Goal: Information Seeking & Learning: Compare options

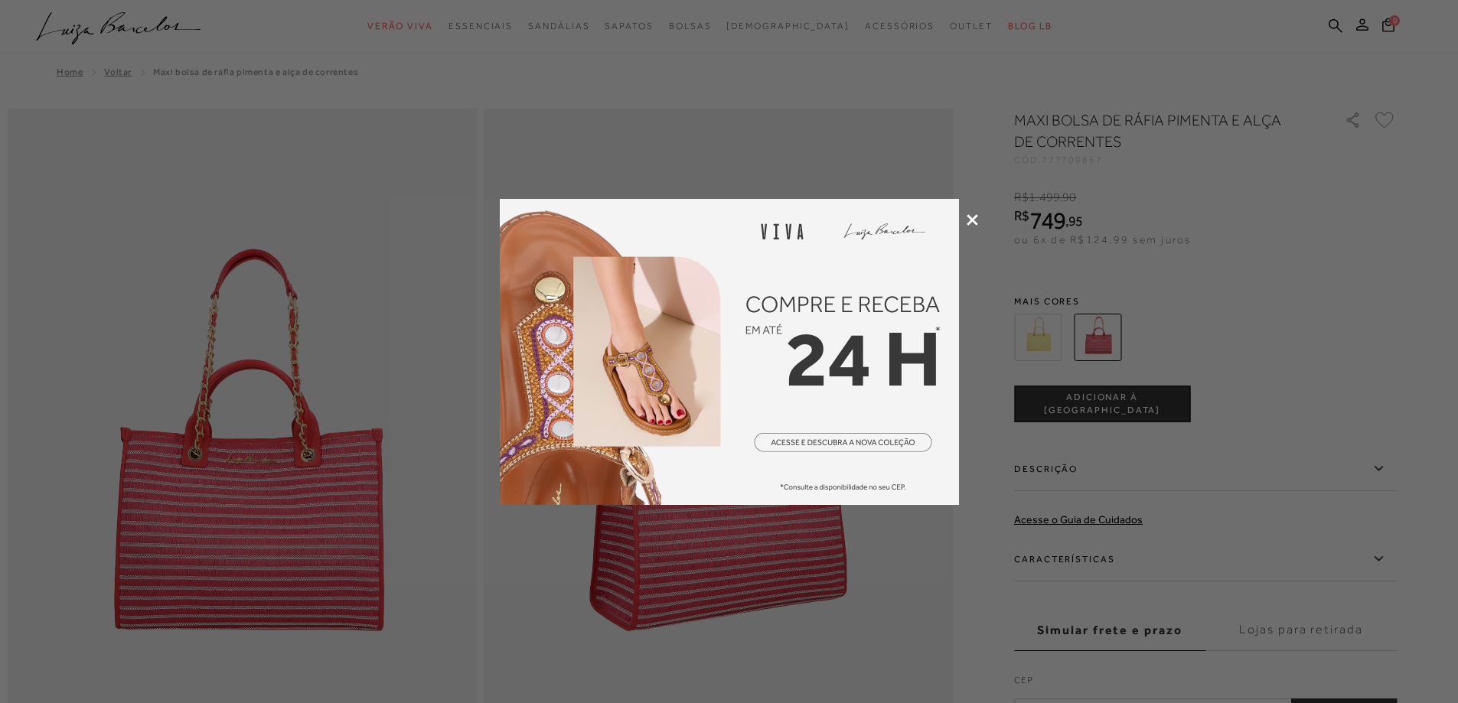
click at [959, 218] on div at bounding box center [729, 351] width 1458 height 703
click at [971, 220] on icon at bounding box center [972, 219] width 11 height 11
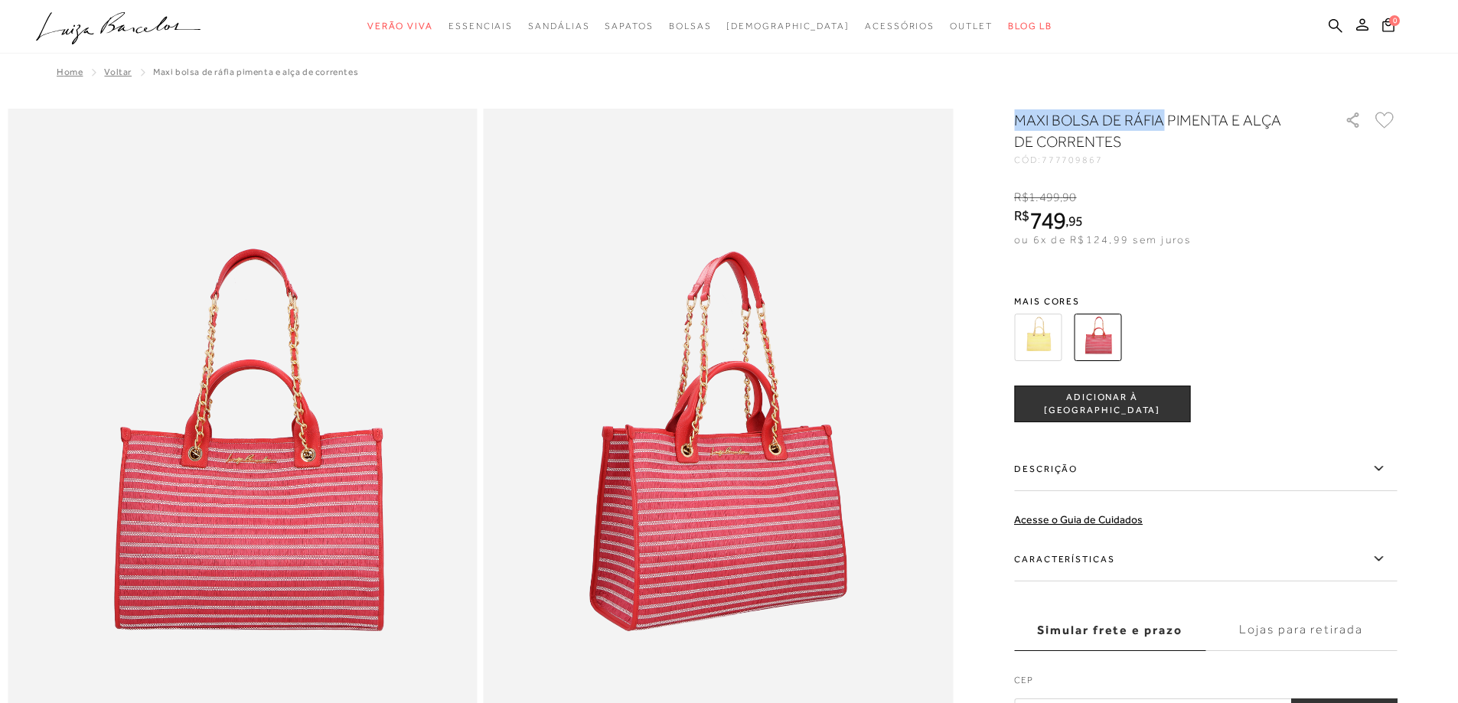
drag, startPoint x: 1013, startPoint y: 119, endPoint x: 1169, endPoint y: 116, distance: 156.2
copy h1 "MAXI BOLSA DE RÁFIA"
click at [1332, 21] on icon at bounding box center [1336, 25] width 14 height 15
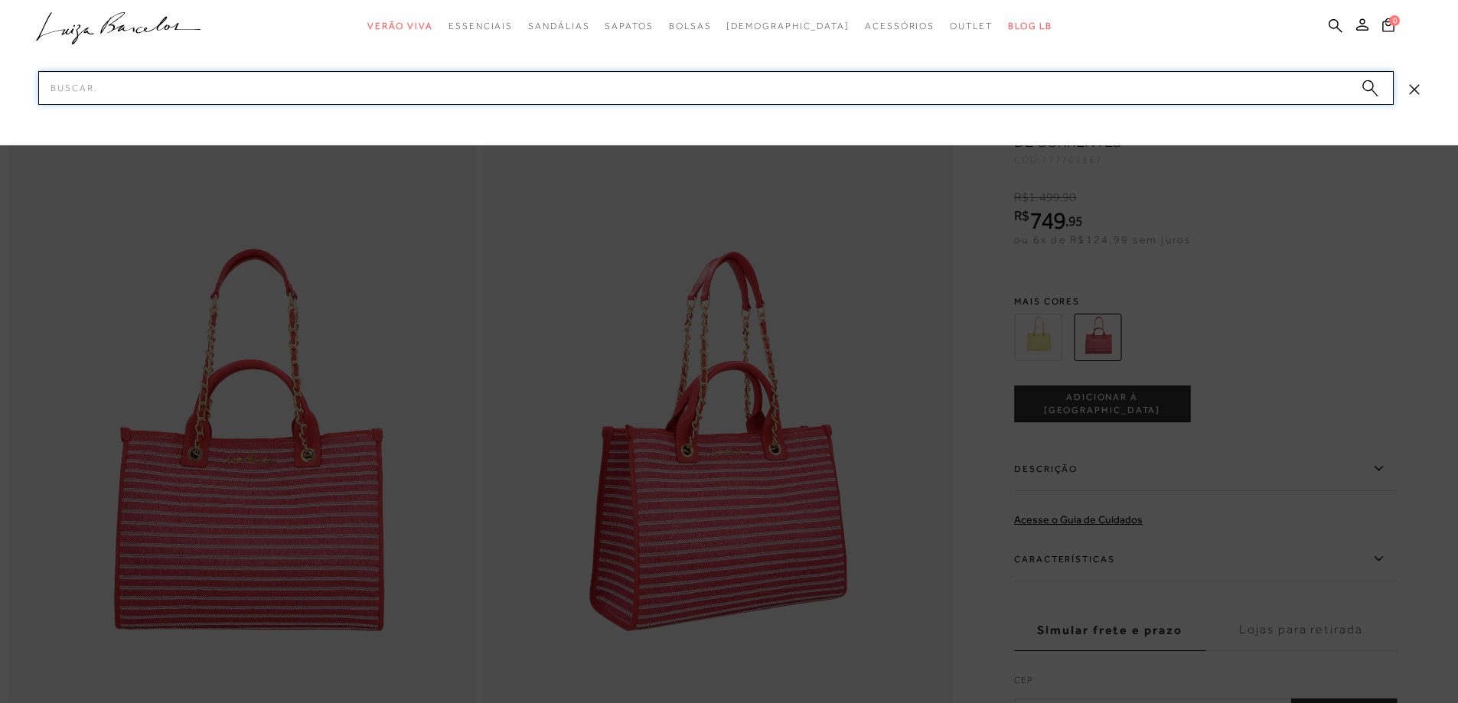
paste input "MAXI BOLSA DE RÁFIA"
type input "MAXI BOLSA DE RÁFIA"
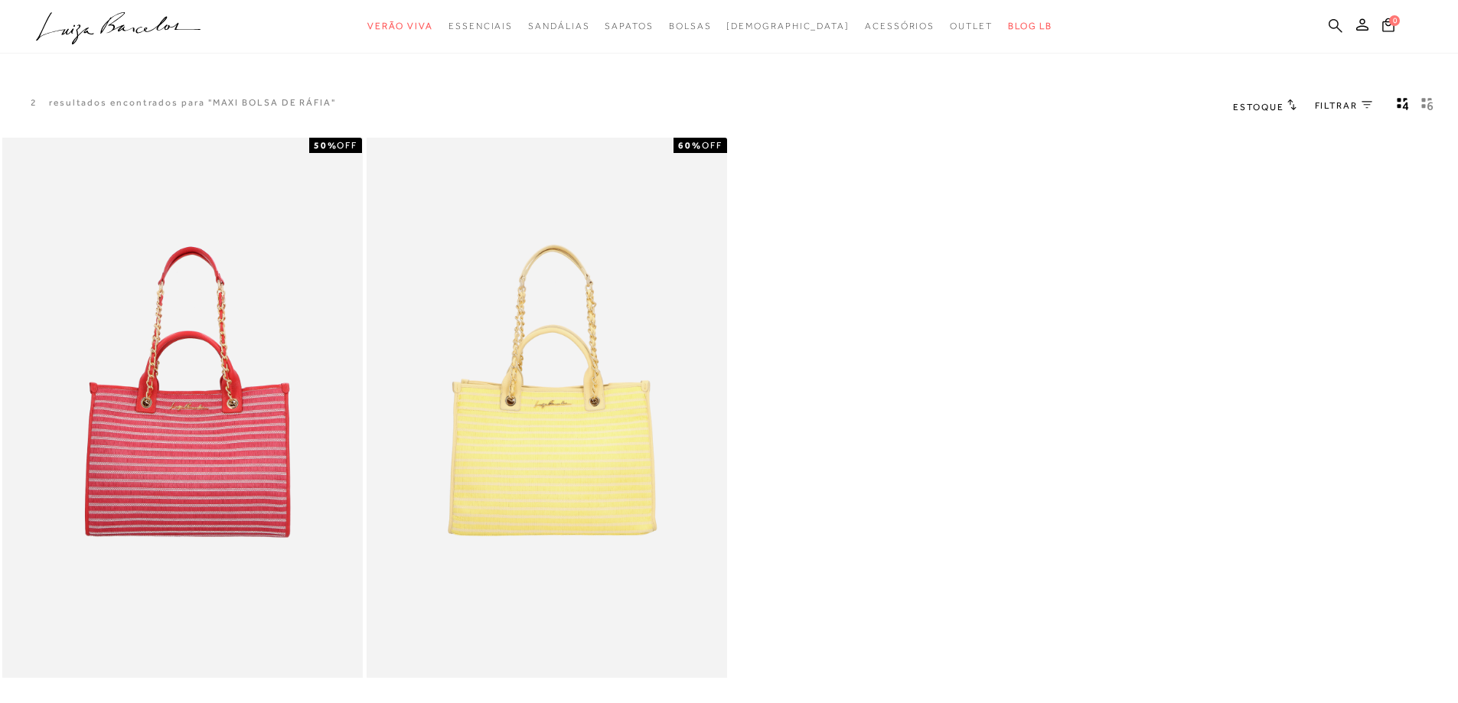
click at [1335, 19] on icon at bounding box center [1336, 25] width 14 height 14
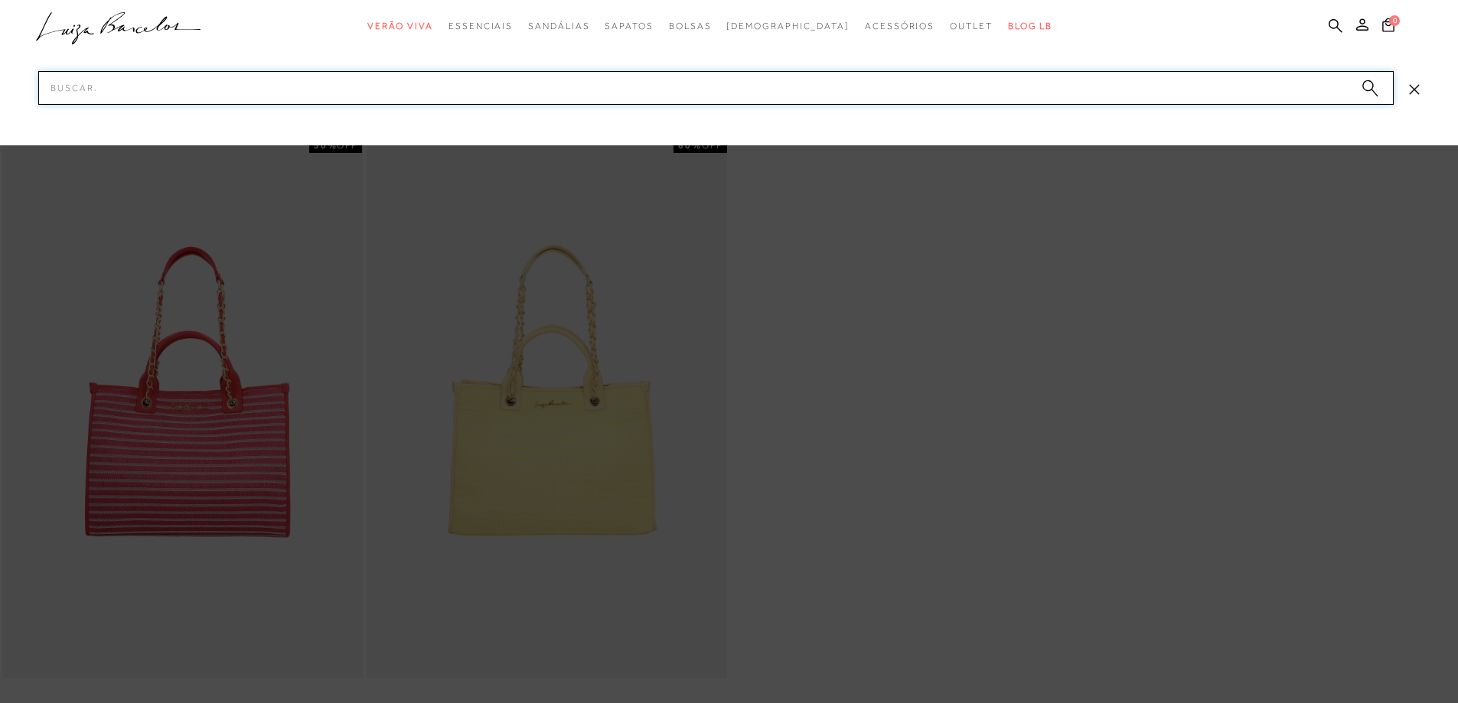
paste input "MAXI BOLSA DE RÁFIA"
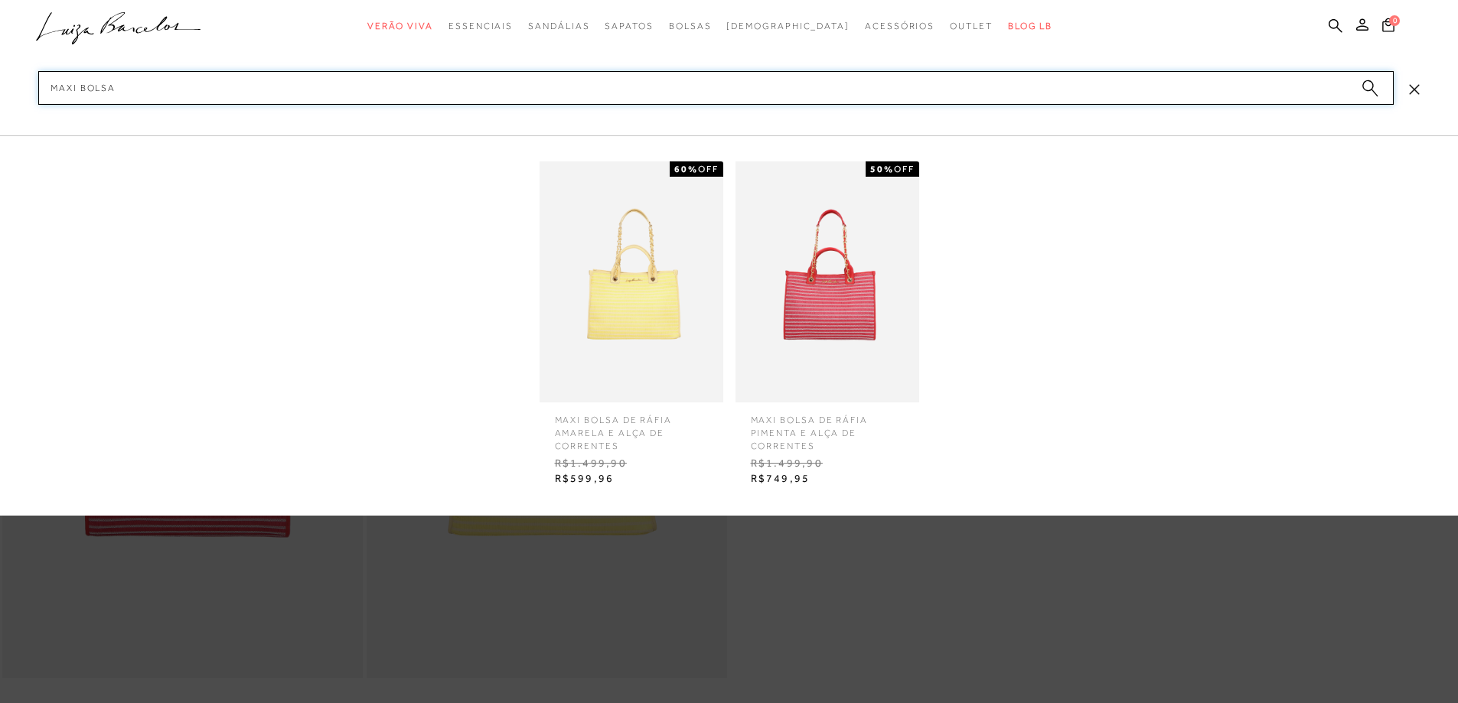
type input "MAXI BOLSA"
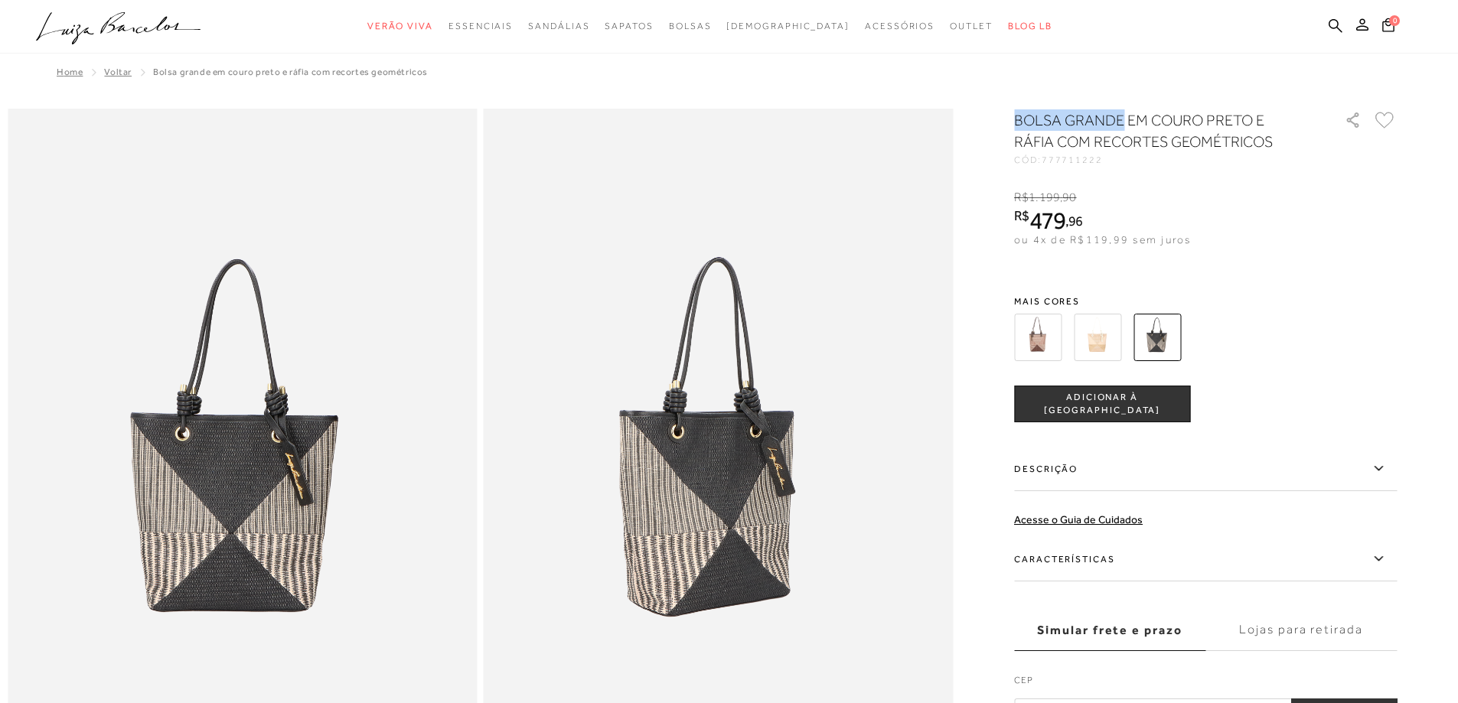
drag, startPoint x: 1029, startPoint y: 121, endPoint x: 1130, endPoint y: 109, distance: 102.4
click at [1130, 109] on div at bounding box center [729, 697] width 1443 height 1177
copy h1 "BOLSA GRANDE"
click at [1335, 27] on icon at bounding box center [1336, 25] width 14 height 14
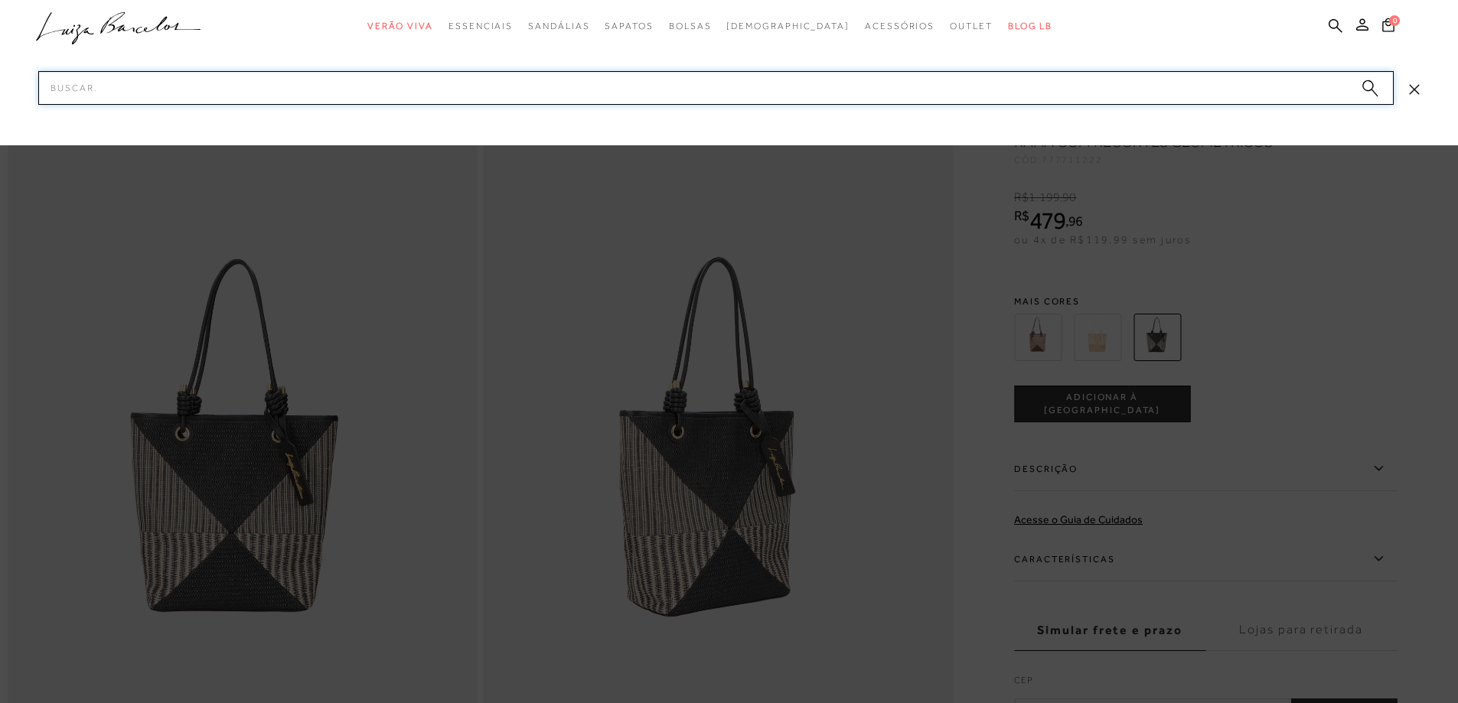
paste input "BOLSA GRANDE"
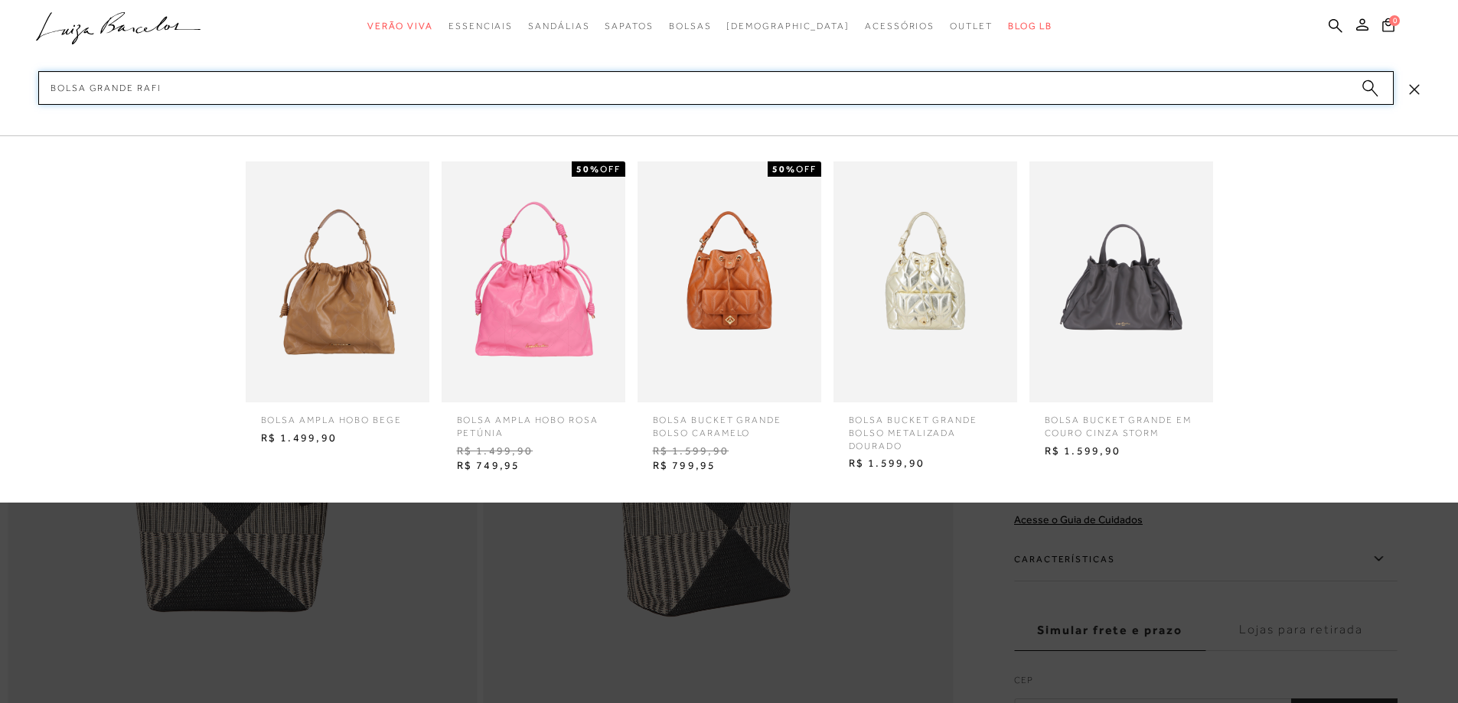
type input "BOLSA GRANDE rafia"
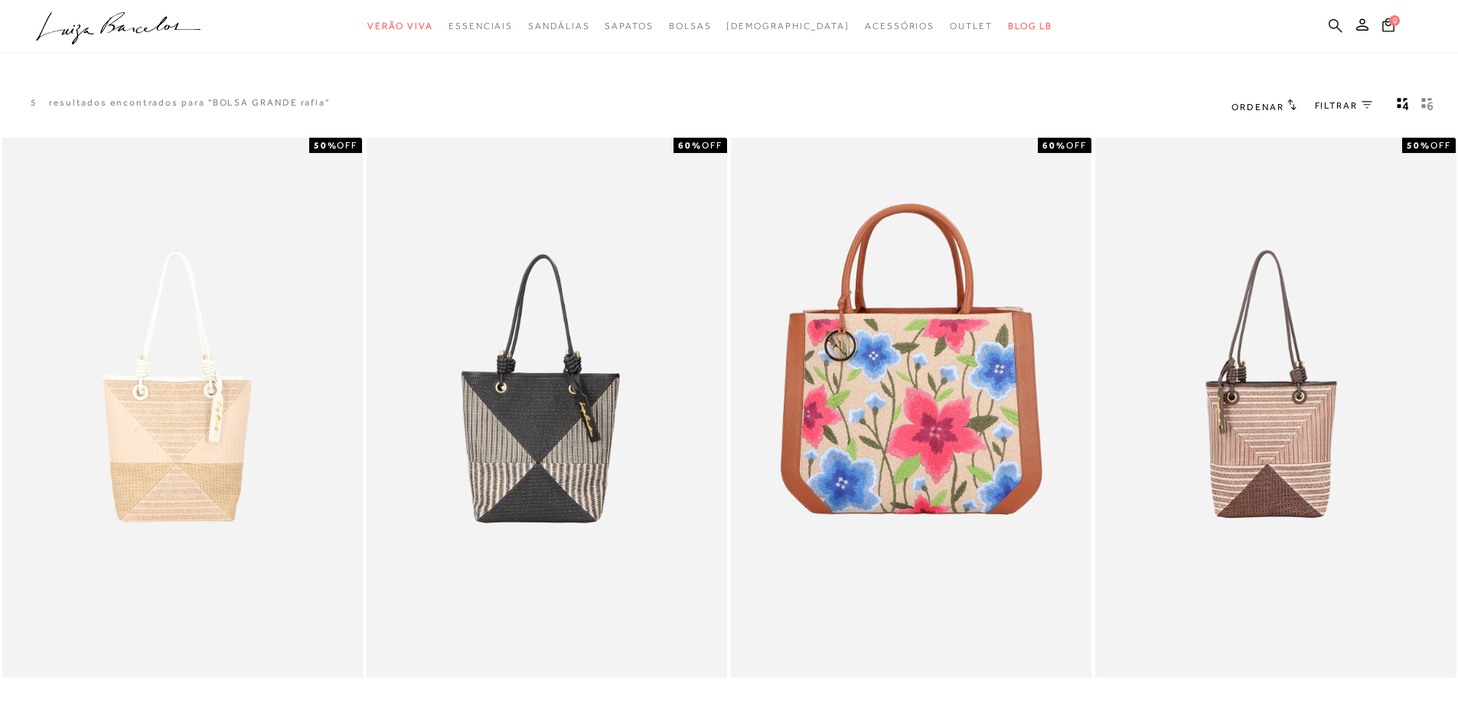
click at [1336, 22] on icon at bounding box center [1336, 25] width 14 height 15
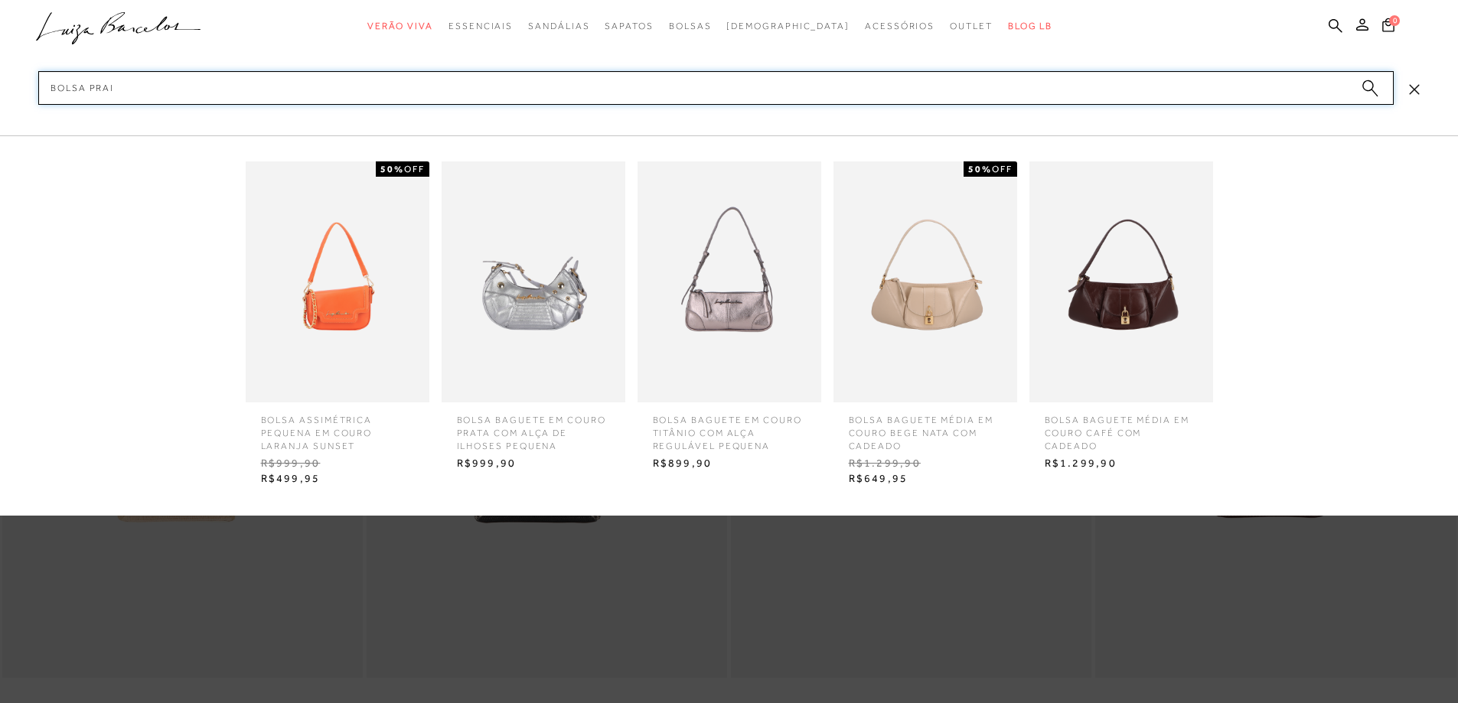
type input "bolsa praia"
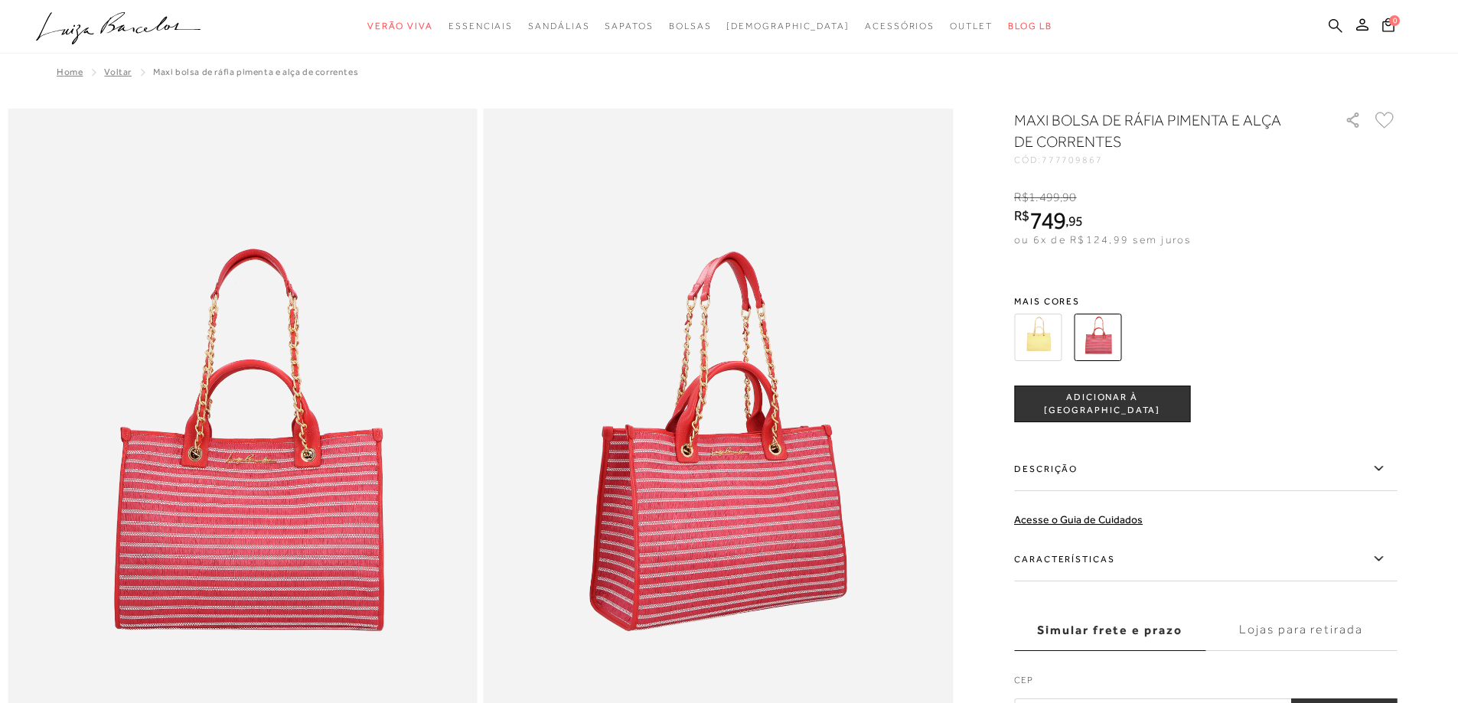
click at [1340, 21] on icon at bounding box center [1336, 25] width 14 height 15
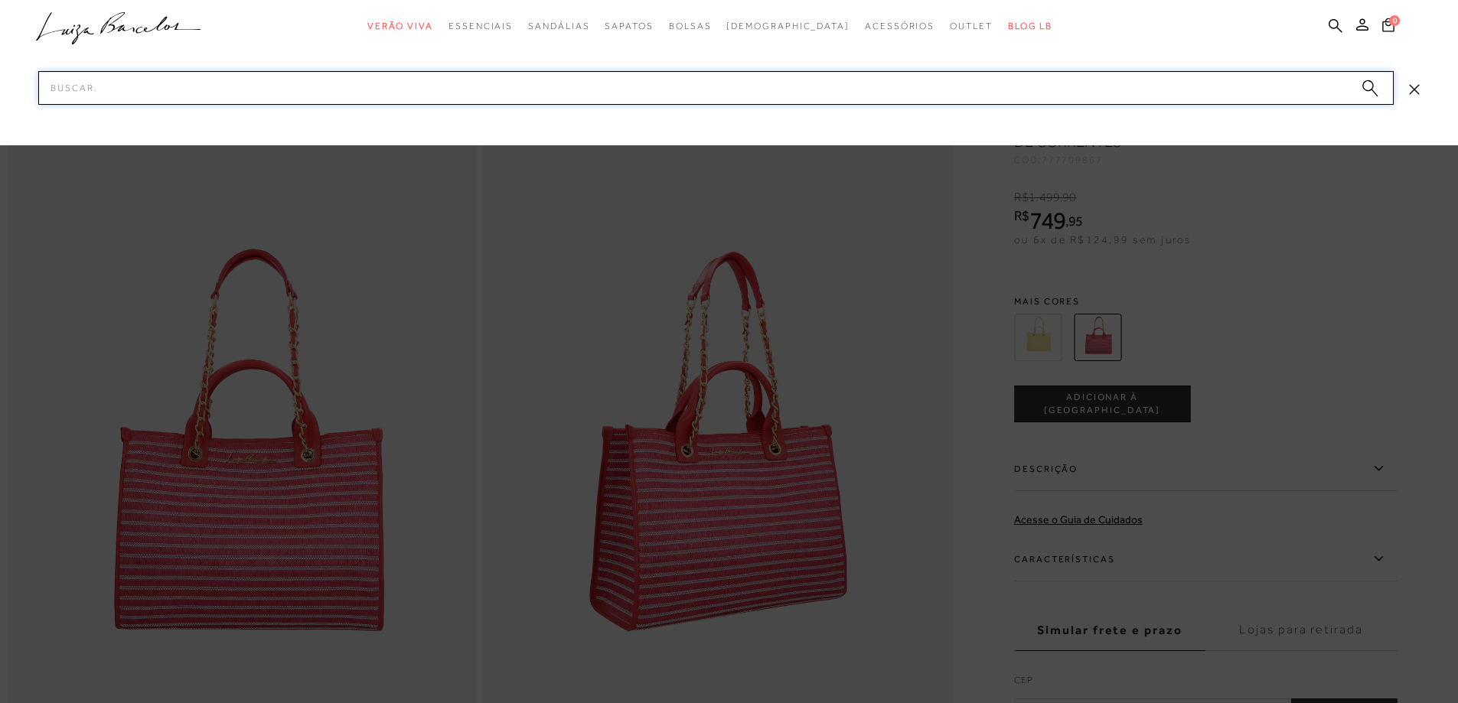
paste input "MAXI BOLSA DE RÁFIA"
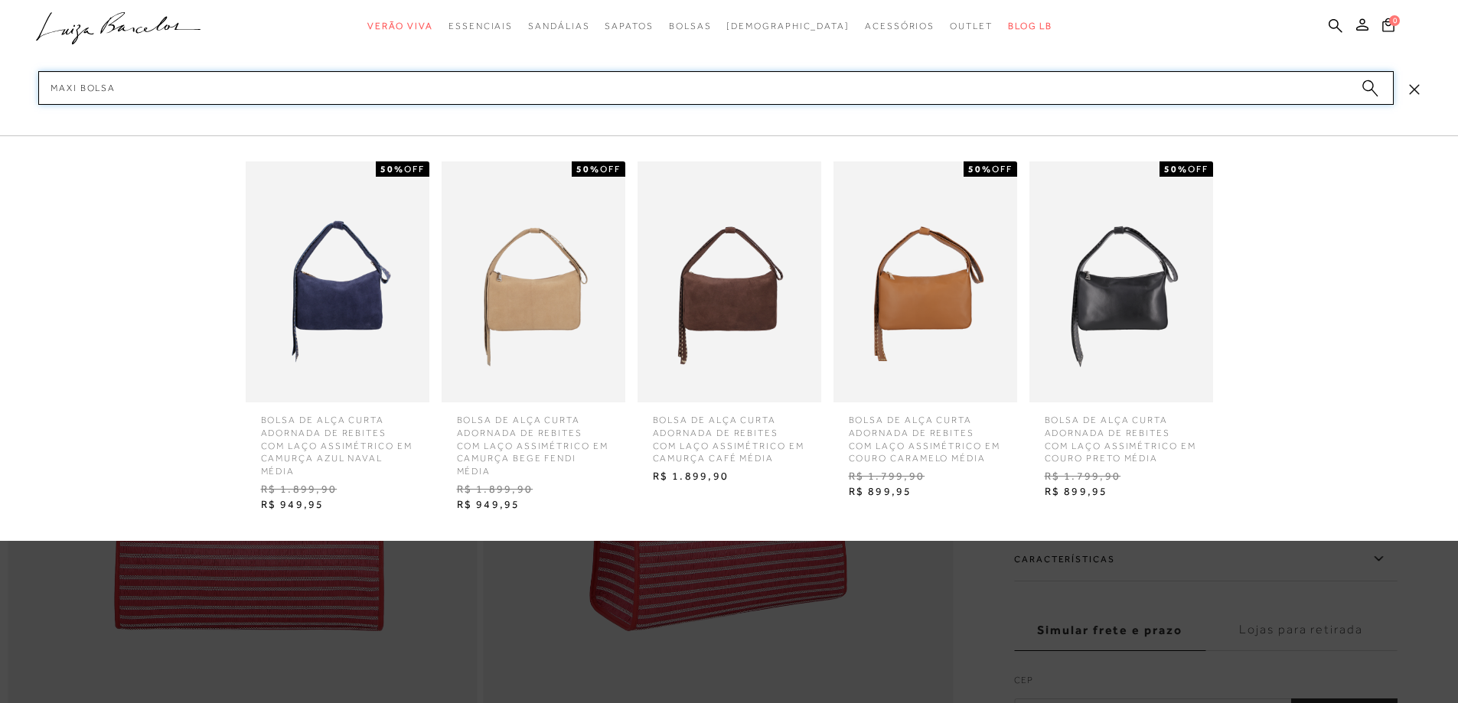
type input "MAXI BOLSA"
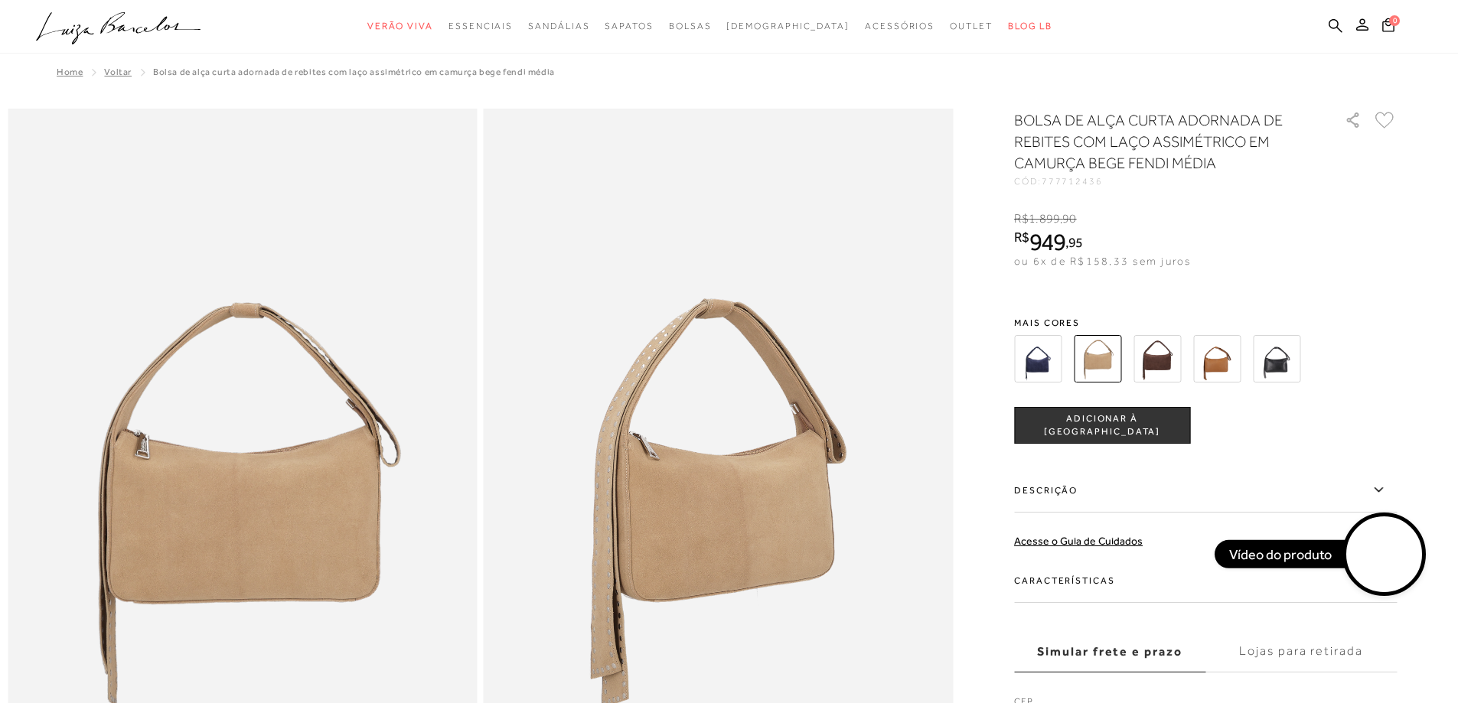
click at [1332, 28] on icon at bounding box center [1336, 25] width 14 height 14
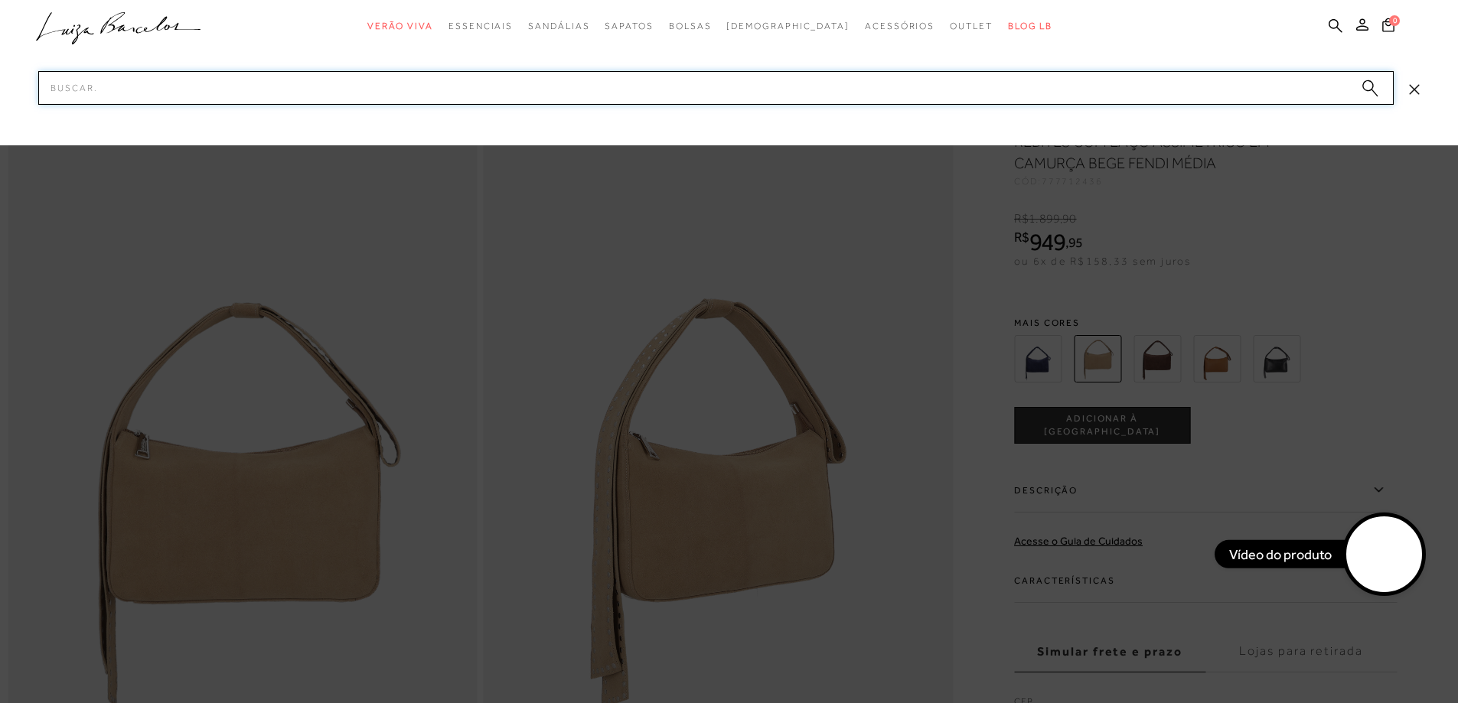
click at [1178, 78] on input "Pesquisar" at bounding box center [715, 88] width 1355 height 34
paste input "MAXI BOLSA DE RÁFIA"
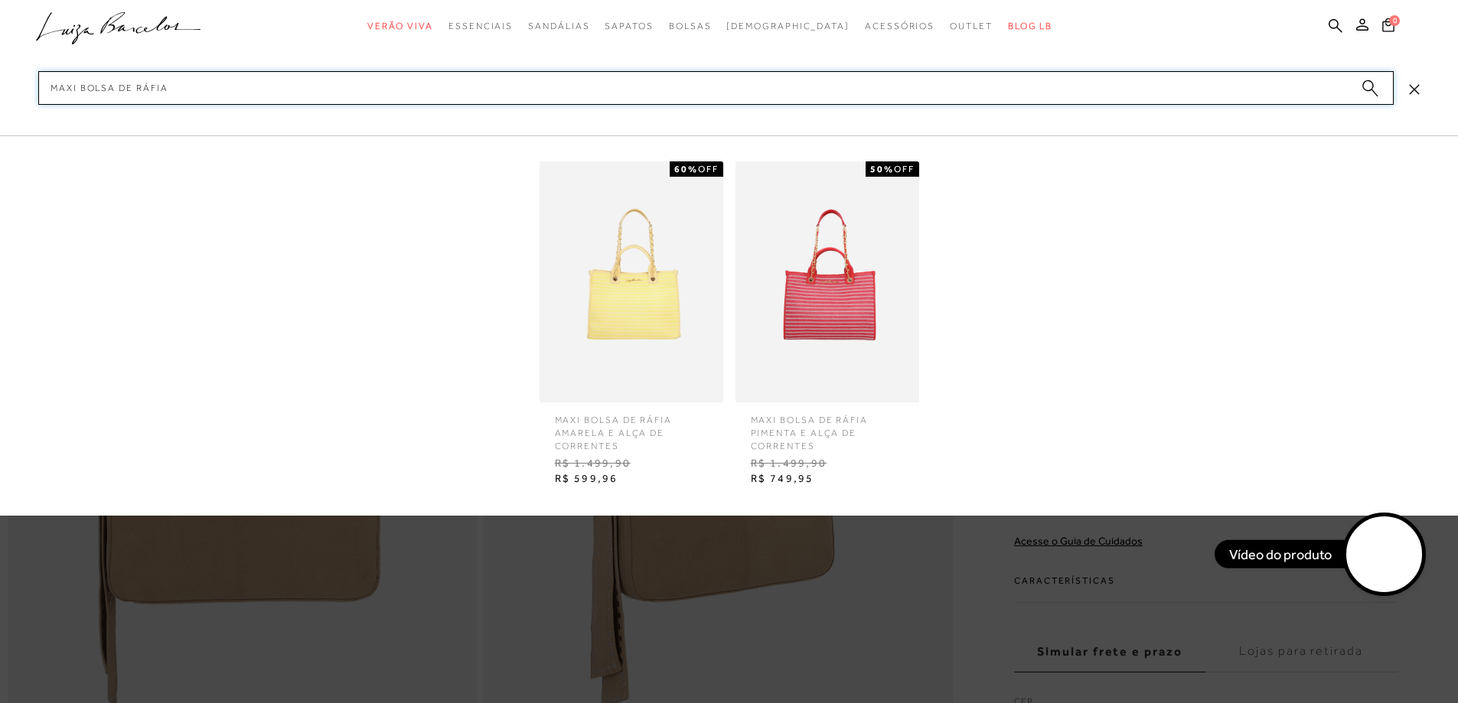
drag, startPoint x: 284, startPoint y: 83, endPoint x: 0, endPoint y: 92, distance: 284.1
click at [0, 1] on div "categoryHeader .a{fill-rule:evenodd;} Verão Viva Em alta" at bounding box center [729, 0] width 1458 height 1
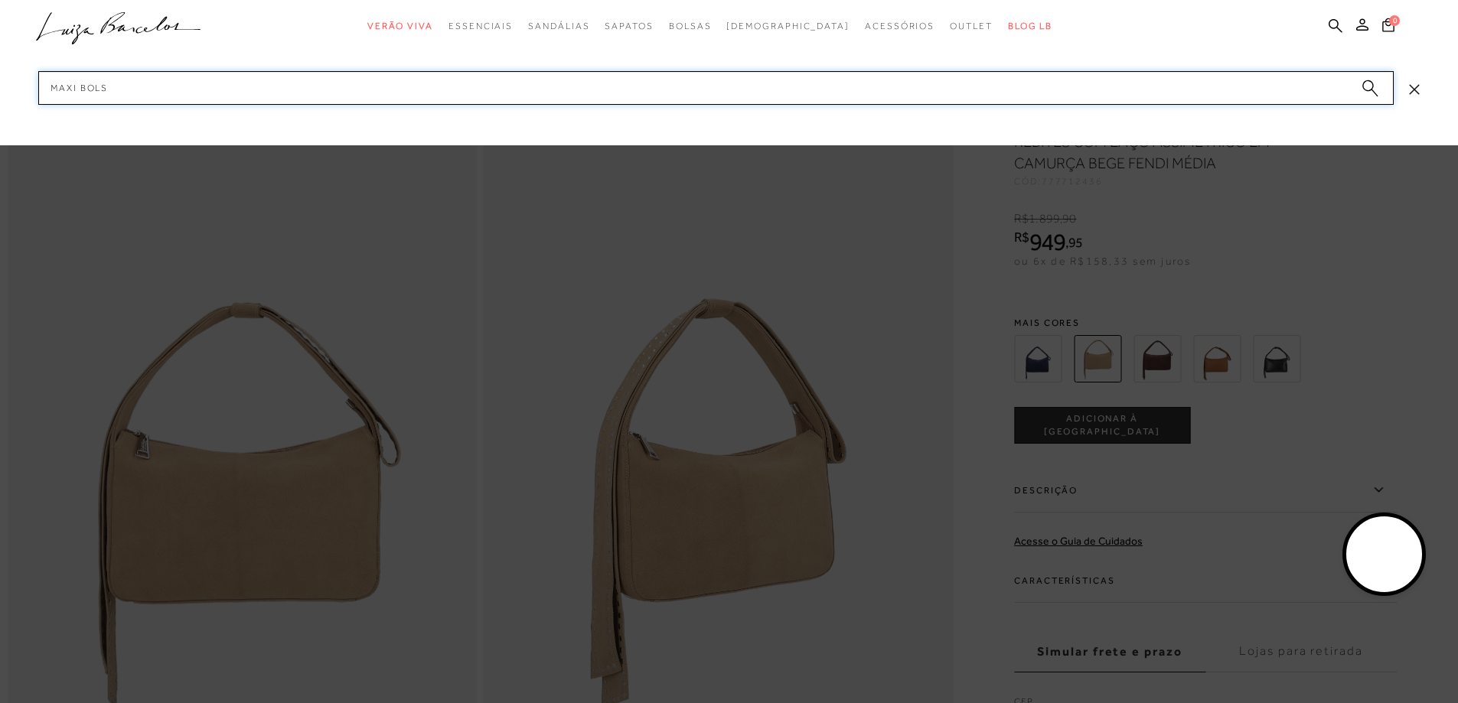
type input "maxi bolsa"
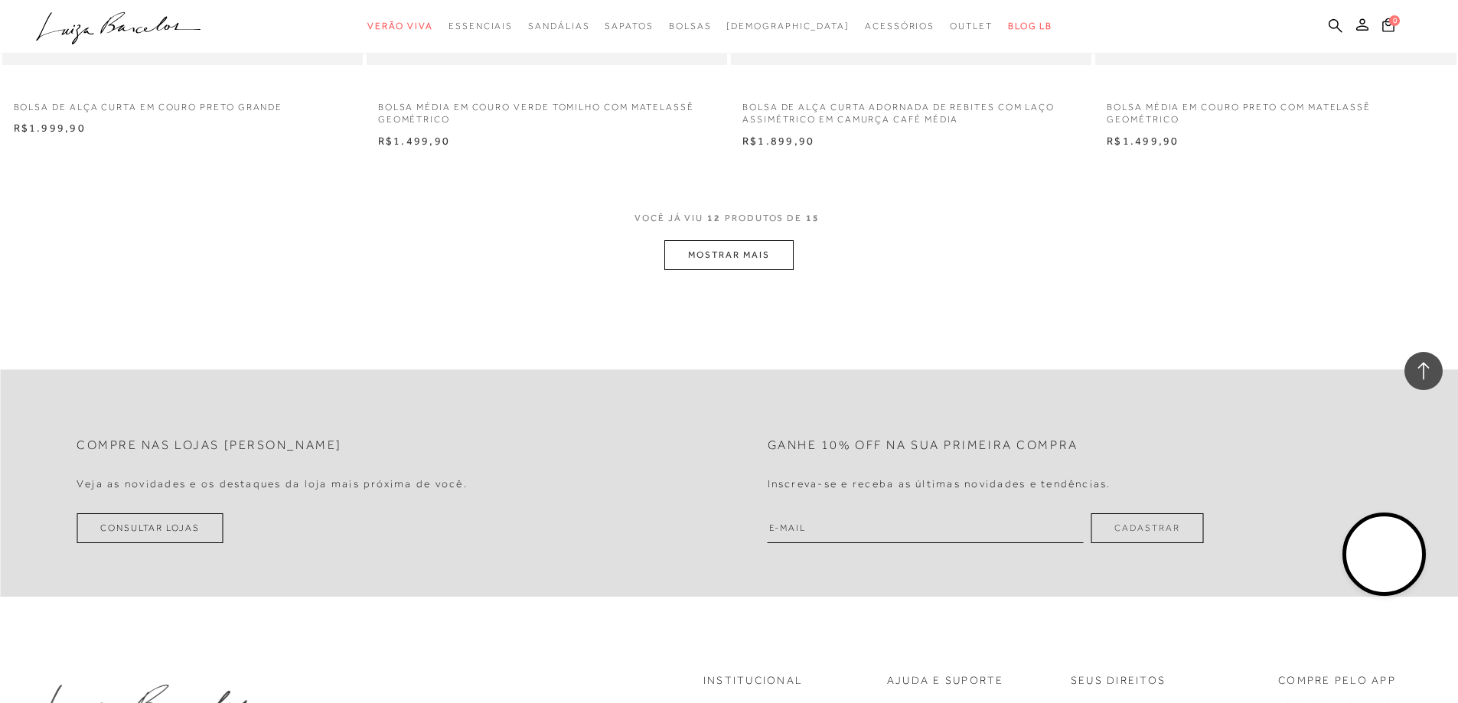
scroll to position [1990, 0]
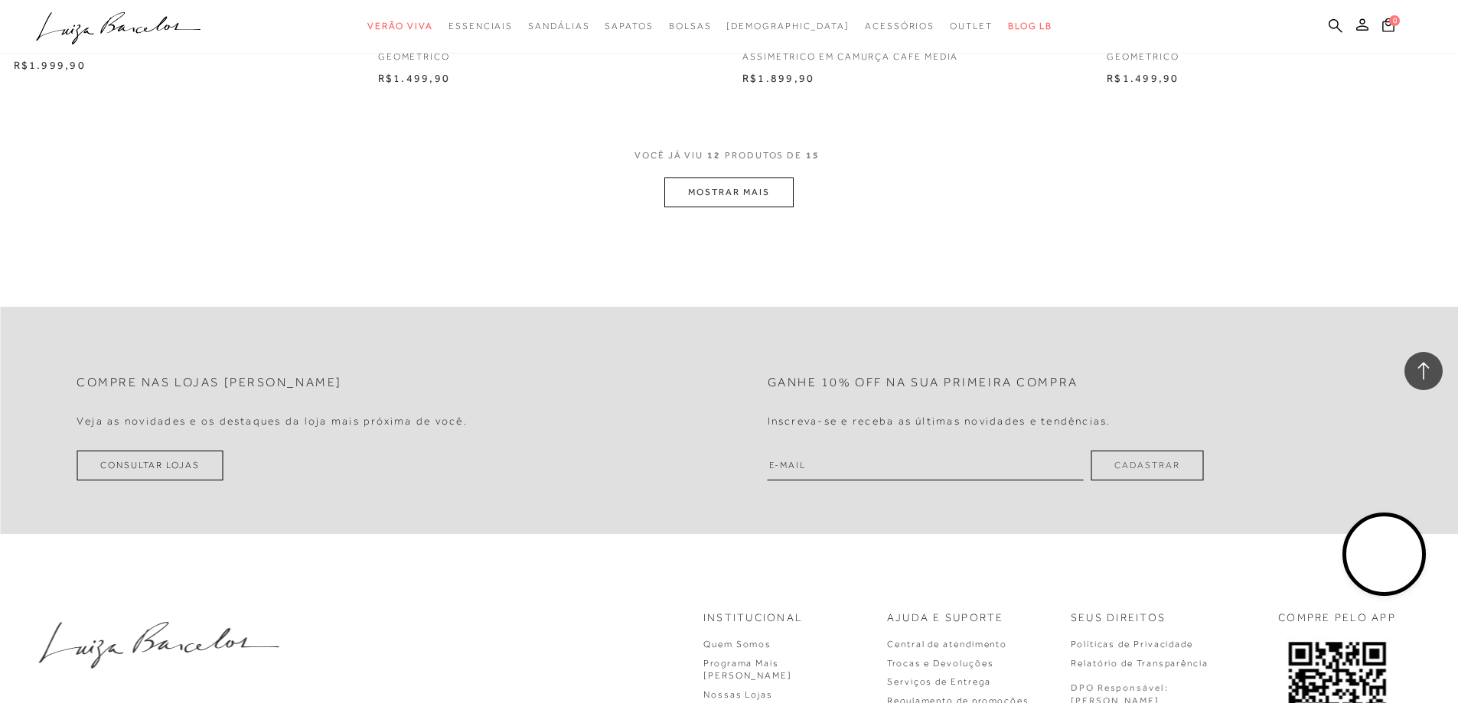
click at [762, 182] on button "MOSTRAR MAIS" at bounding box center [728, 193] width 129 height 30
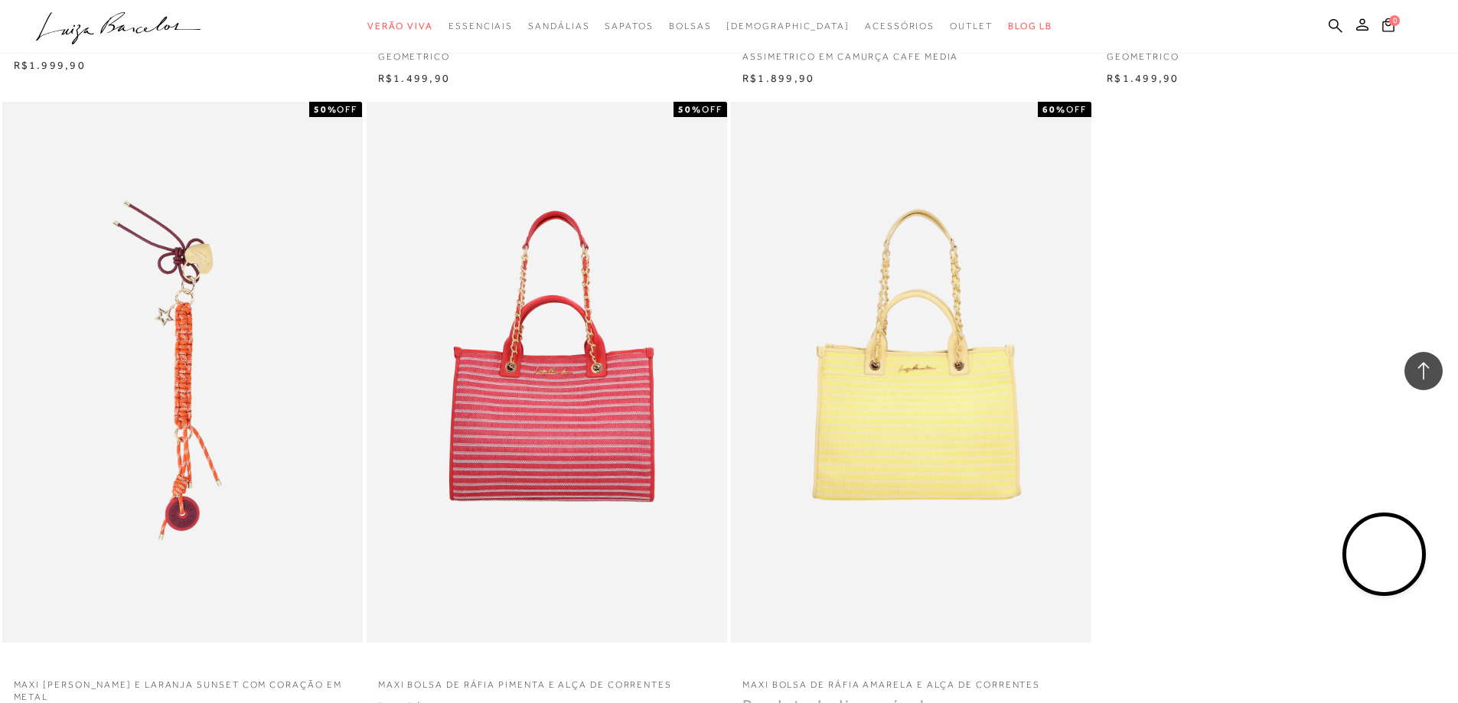
click at [225, 341] on img at bounding box center [182, 372] width 357 height 536
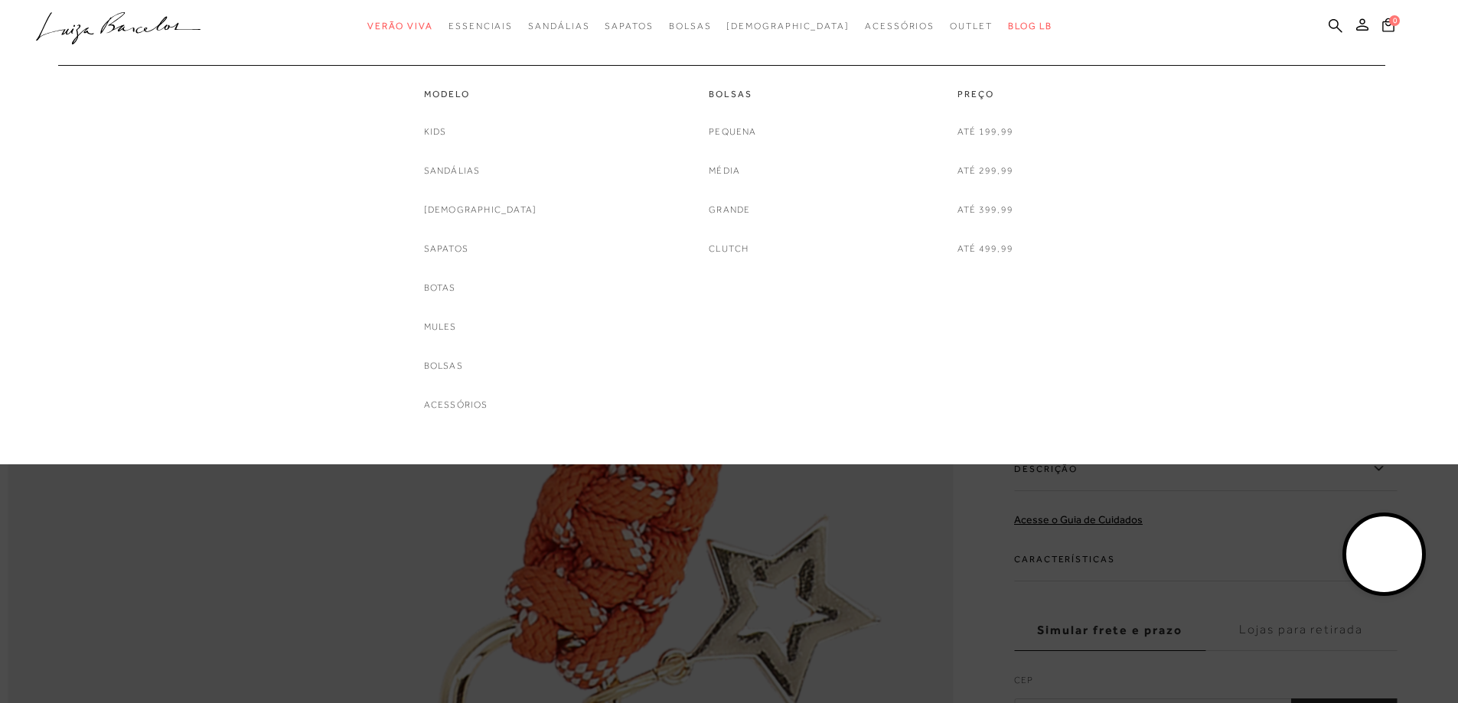
scroll to position [689, 0]
